Goal: Transaction & Acquisition: Purchase product/service

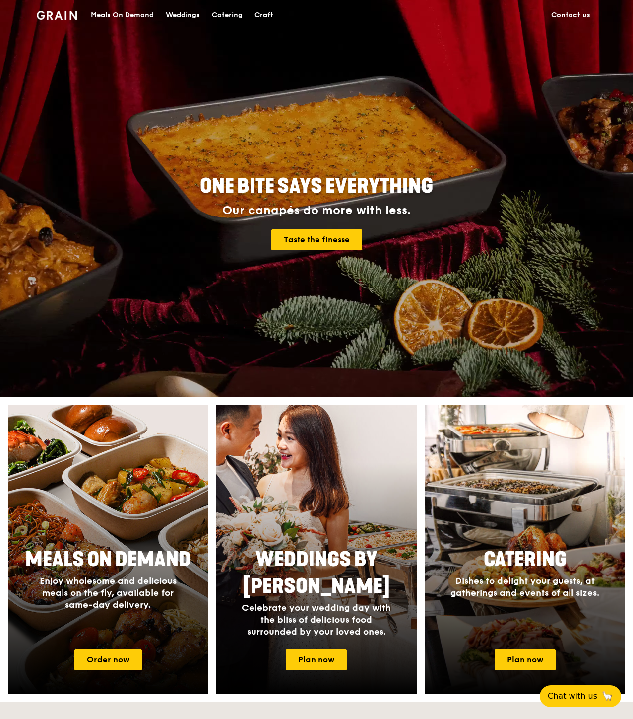
click at [112, 15] on div "Meals On Demand" at bounding box center [122, 15] width 63 height 30
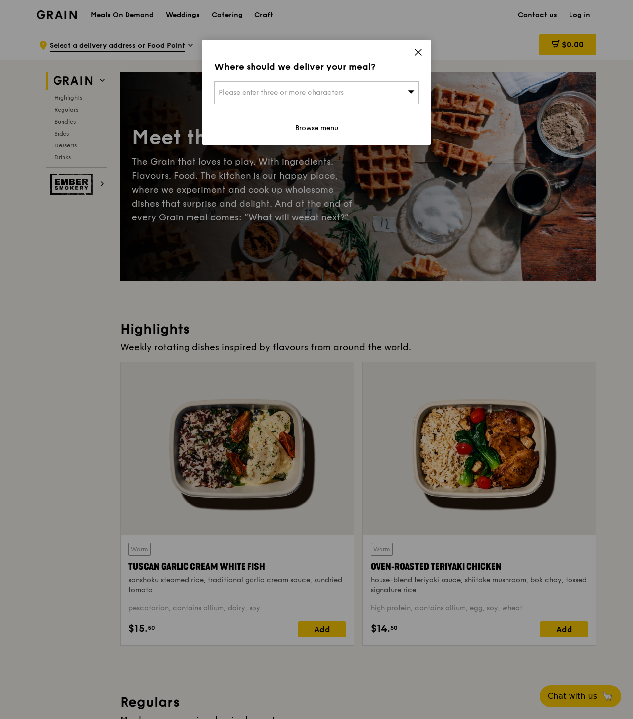
click at [420, 53] on icon at bounding box center [418, 52] width 9 height 9
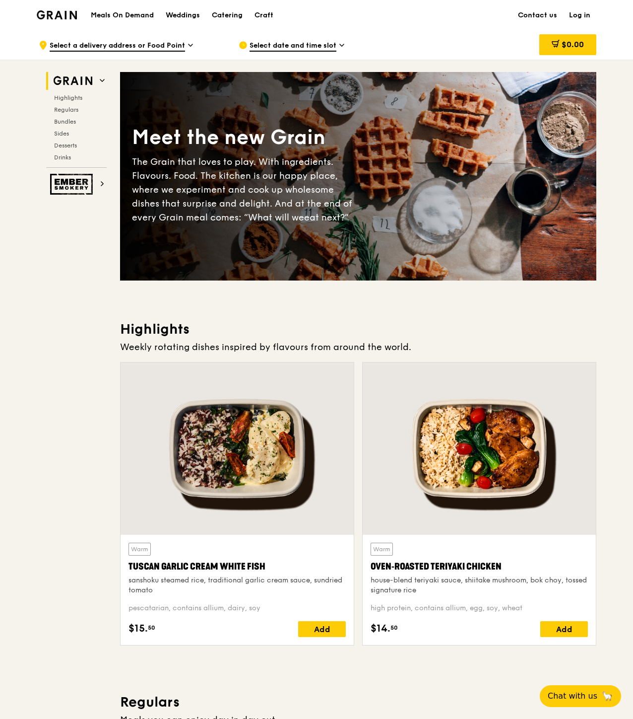
click at [585, 15] on link "Log in" at bounding box center [579, 15] width 33 height 30
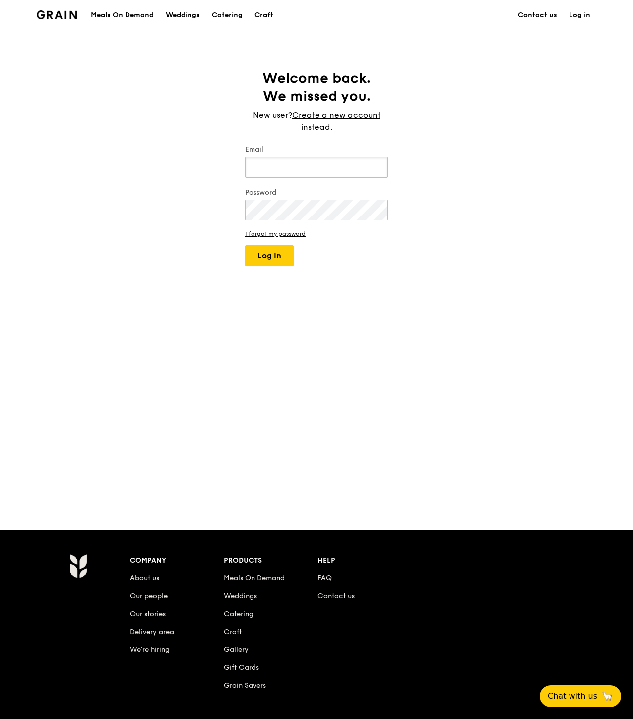
type input "[EMAIL_ADDRESS][DOMAIN_NAME]"
click at [283, 258] on button "Log in" at bounding box center [269, 255] width 49 height 21
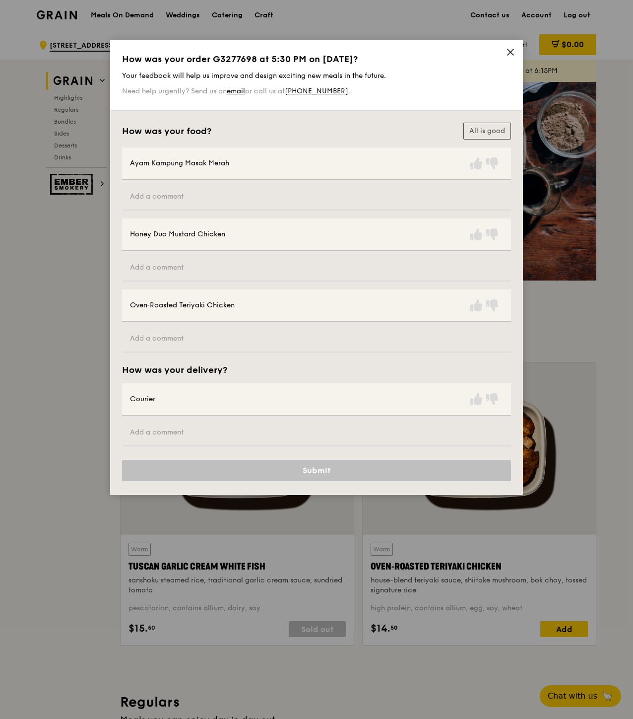
click at [513, 52] on icon at bounding box center [510, 52] width 9 height 9
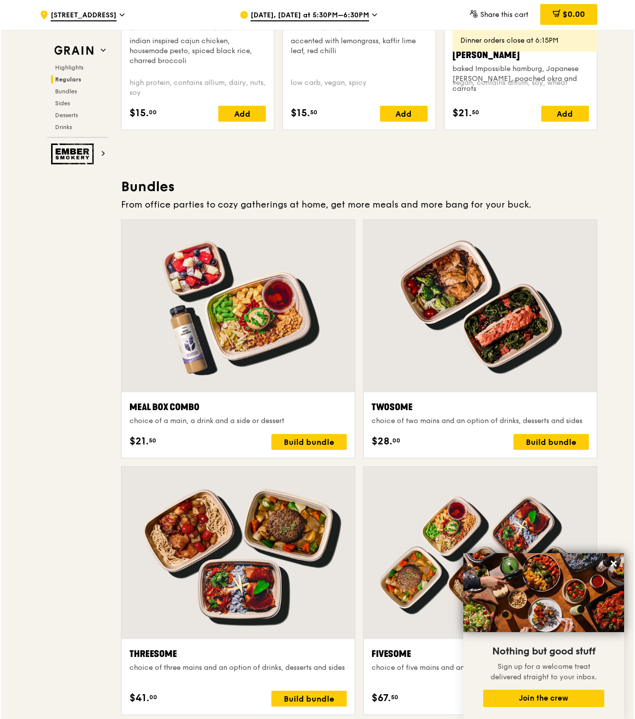
scroll to position [1536, 0]
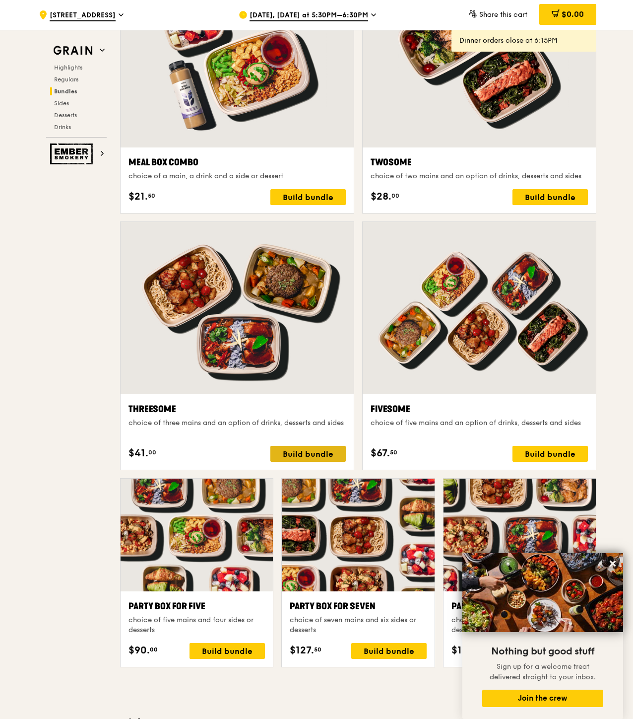
click at [325, 457] on div "Build bundle" at bounding box center [307, 454] width 75 height 16
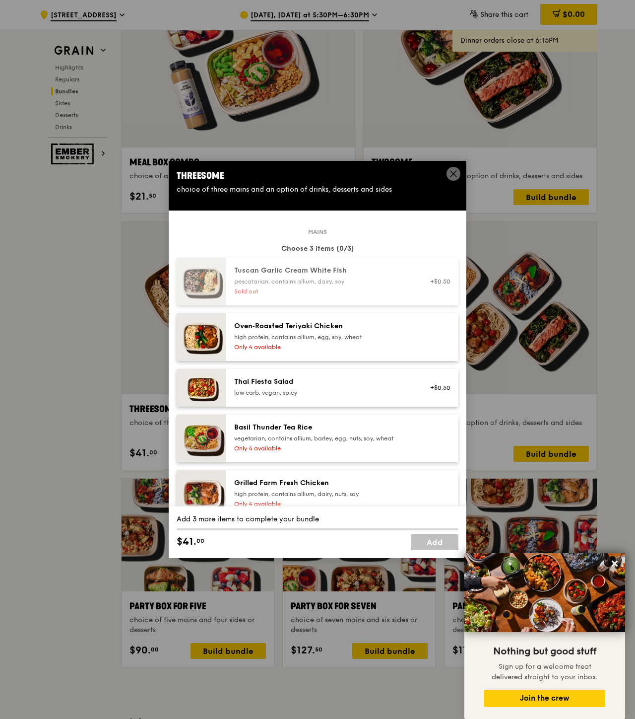
click at [314, 324] on div "Oven‑Roasted Teriyaki Chicken" at bounding box center [323, 326] width 178 height 10
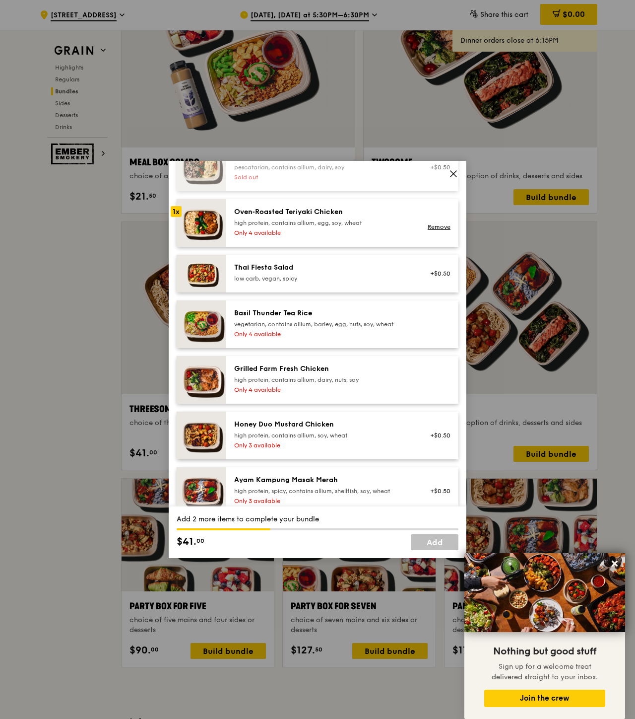
scroll to position [171, 0]
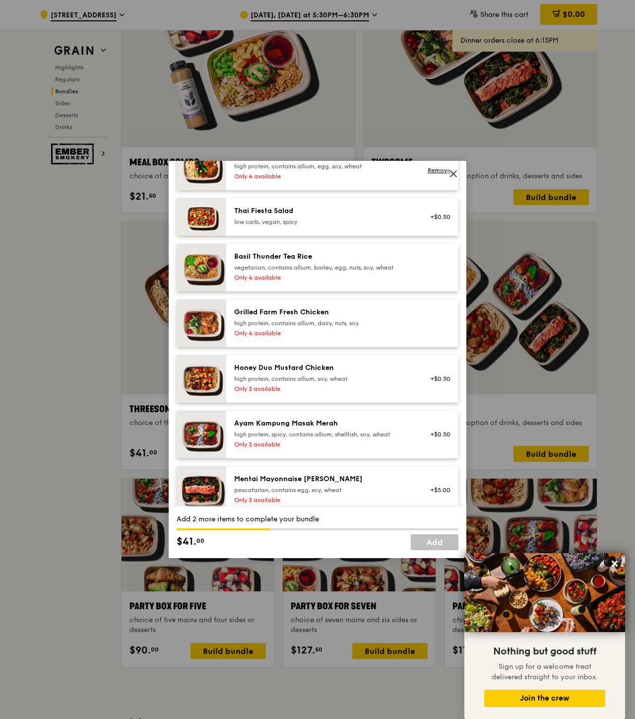
click at [299, 381] on div "high protein, contains allium, soy, wheat" at bounding box center [323, 379] width 178 height 8
click at [316, 316] on div "Grilled Farm Fresh Chicken" at bounding box center [323, 312] width 178 height 10
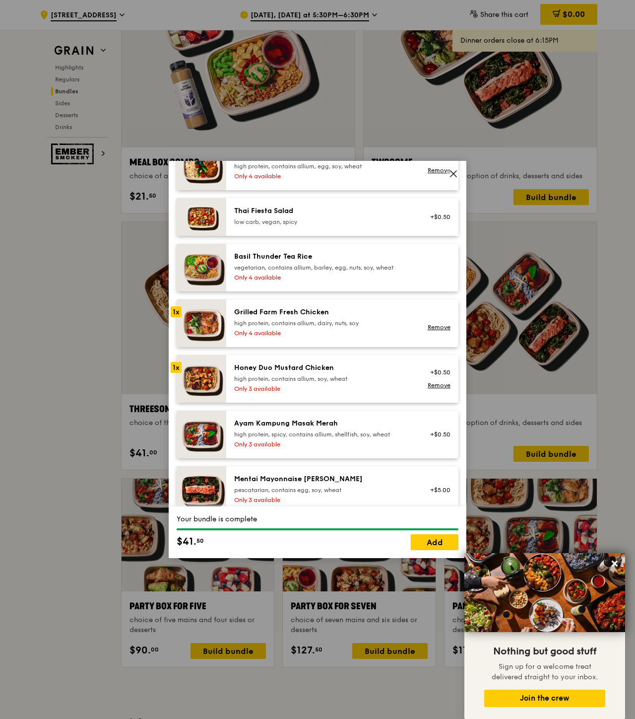
click at [316, 316] on div "Grilled Farm Fresh Chicken" at bounding box center [323, 312] width 178 height 10
click at [279, 328] on div "Grilled Farm Fresh Chicken high protein, contains allium, dairy, nuts, soy Only…" at bounding box center [323, 323] width 190 height 32
click at [436, 332] on div "Remove" at bounding box center [437, 323] width 38 height 32
click at [438, 326] on link "Remove" at bounding box center [439, 327] width 23 height 7
click at [277, 322] on div "high protein, contains allium, dairy, nuts, soy" at bounding box center [323, 323] width 178 height 8
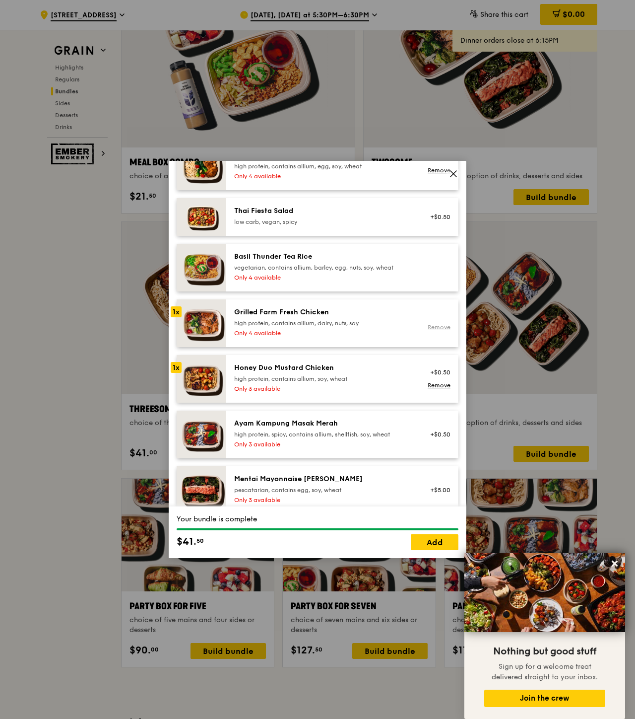
click at [435, 328] on link "Remove" at bounding box center [439, 327] width 23 height 7
click at [270, 333] on div "Only 4 available" at bounding box center [323, 333] width 178 height 8
click at [439, 387] on link "Remove" at bounding box center [439, 385] width 23 height 7
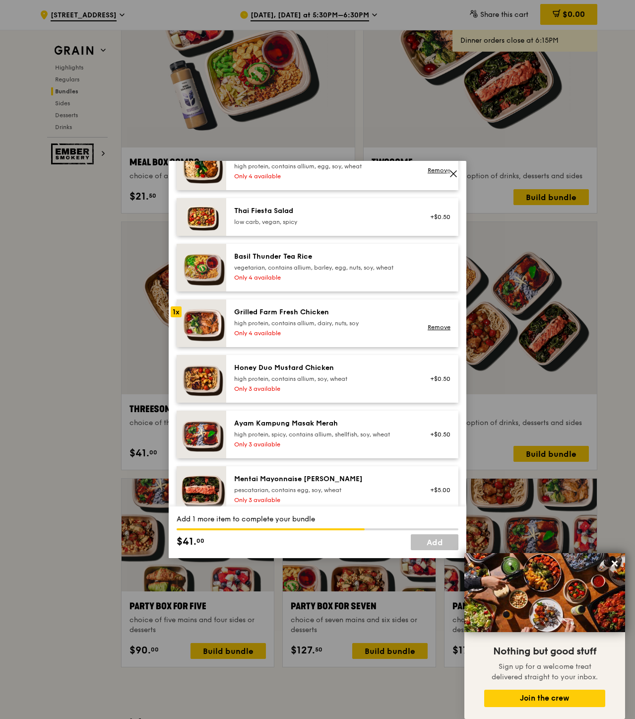
click at [419, 441] on div "+$0.50" at bounding box center [437, 434] width 38 height 32
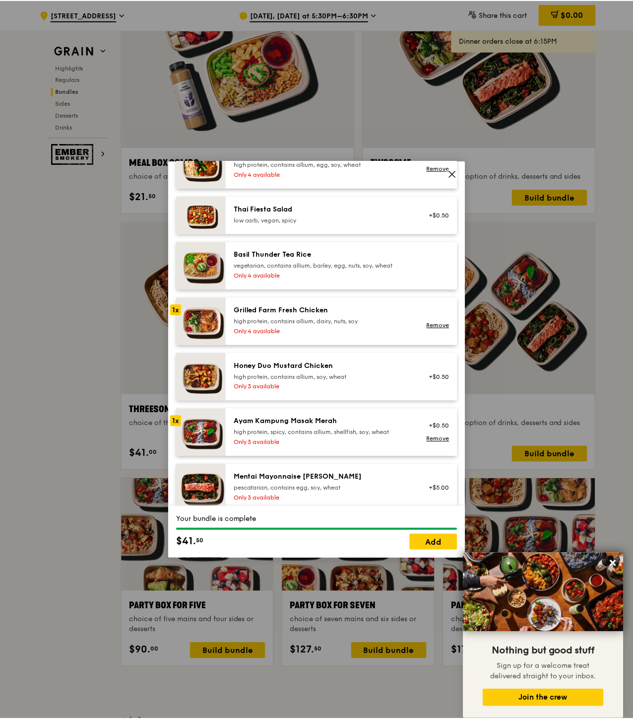
scroll to position [342, 0]
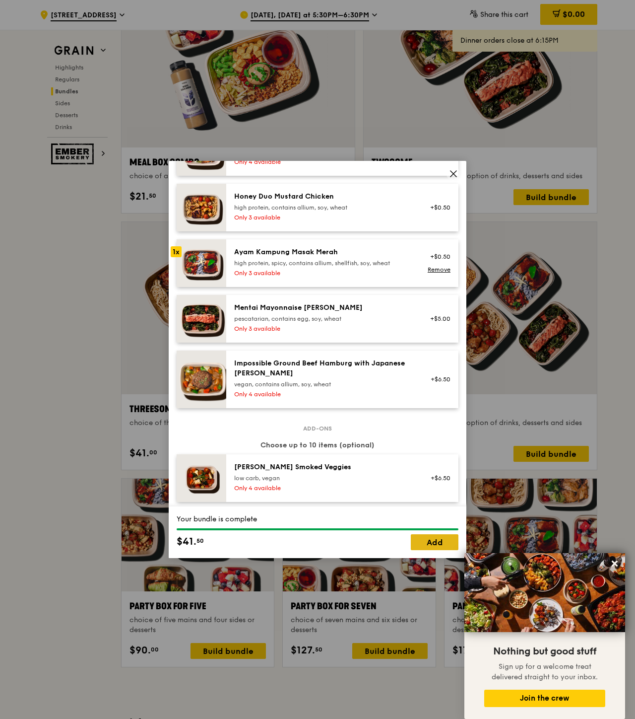
click at [438, 542] on link "Add" at bounding box center [435, 542] width 48 height 16
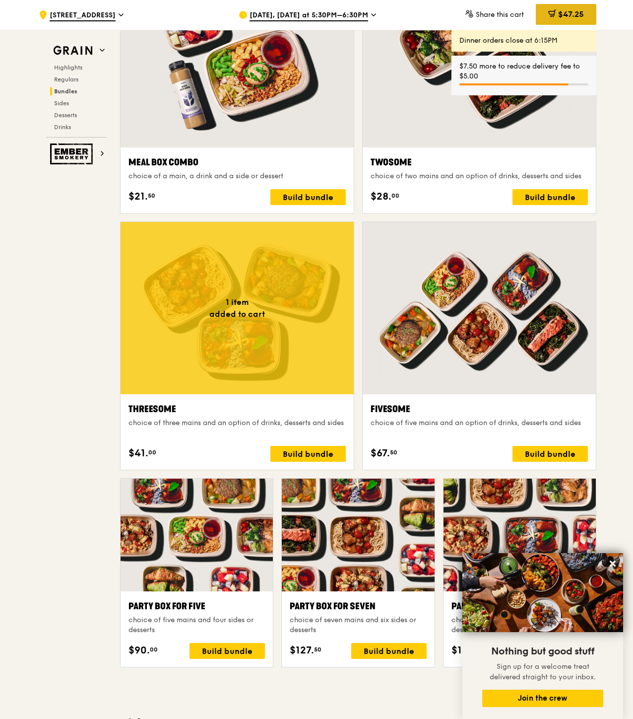
click at [579, 14] on span "$47.25" at bounding box center [571, 13] width 26 height 9
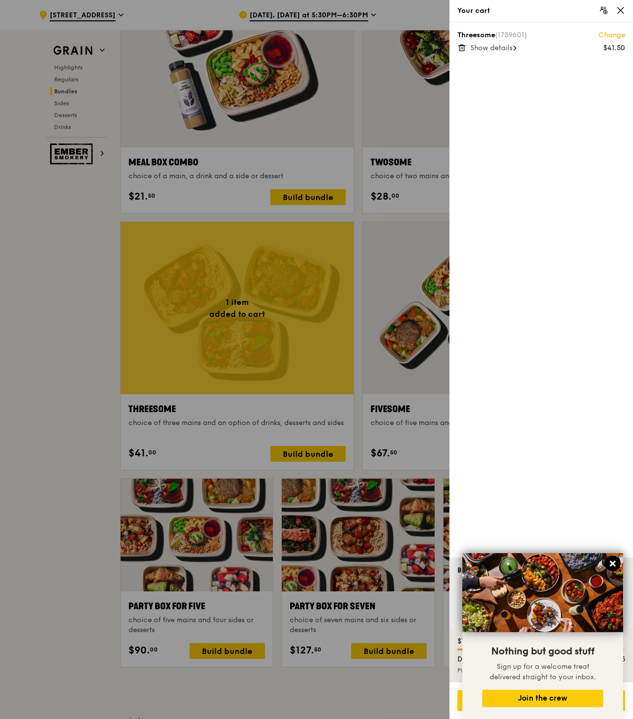
click at [615, 566] on icon at bounding box center [613, 563] width 6 height 6
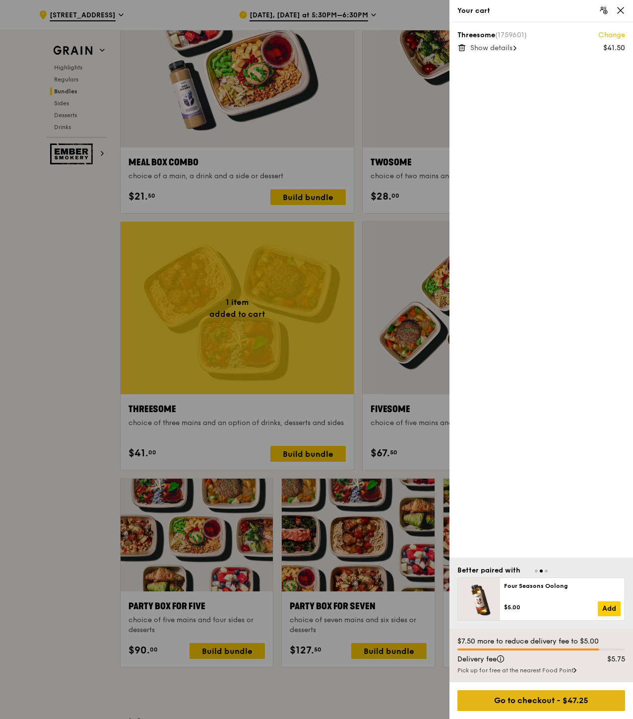
click at [551, 702] on div "Go to checkout - $47.25" at bounding box center [542, 700] width 168 height 21
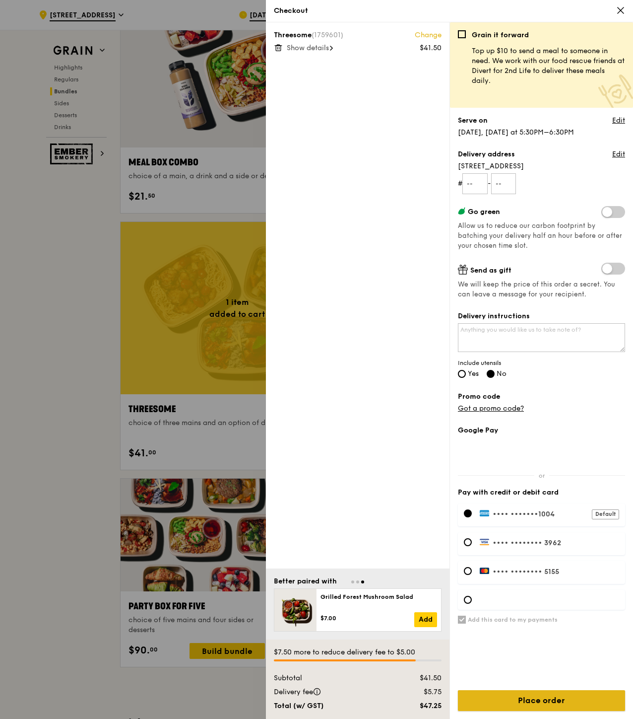
click at [554, 704] on input "Place order" at bounding box center [541, 700] width 167 height 21
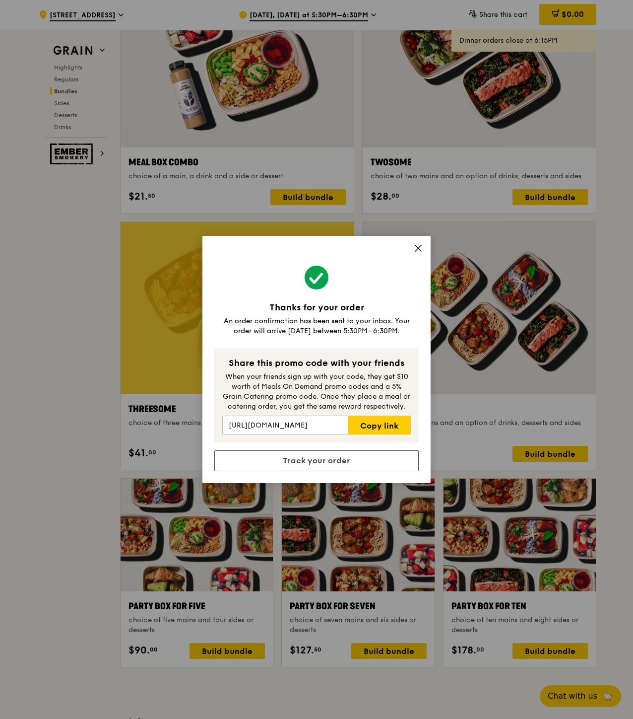
click at [417, 251] on icon at bounding box center [418, 248] width 9 height 9
